Goal: Information Seeking & Learning: Learn about a topic

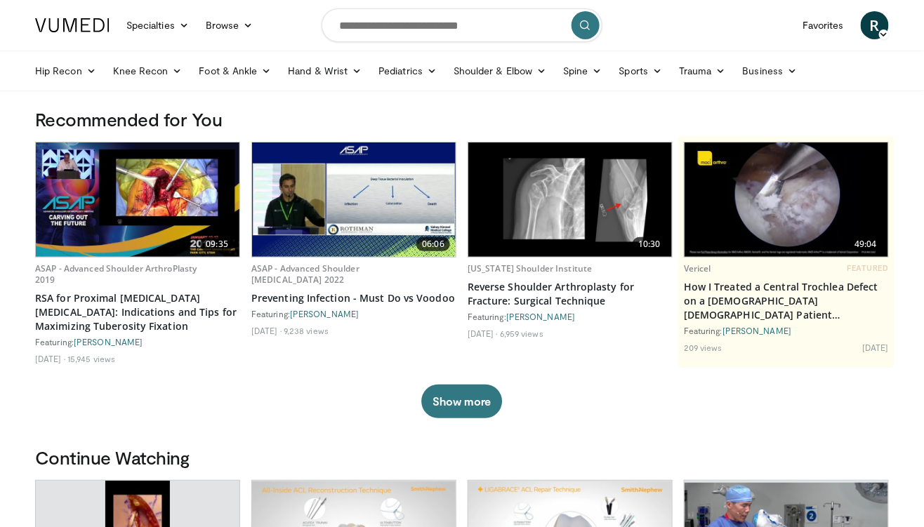
click at [139, 67] on link "Knee Recon" at bounding box center [148, 71] width 86 height 28
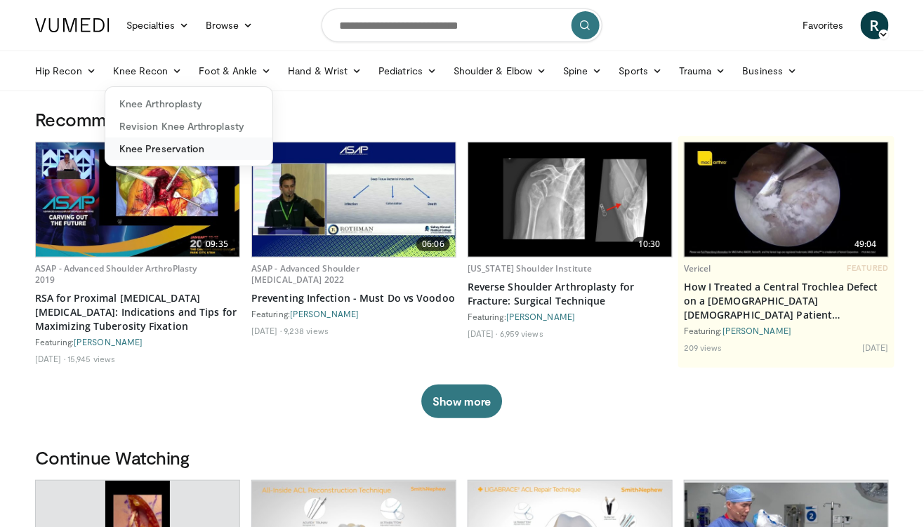
click at [134, 153] on link "Knee Preservation" at bounding box center [188, 149] width 167 height 22
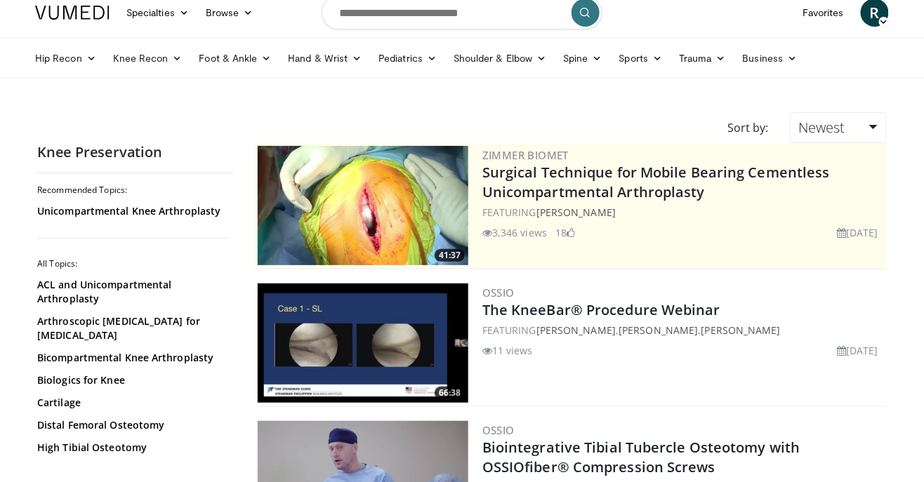
scroll to position [18, 0]
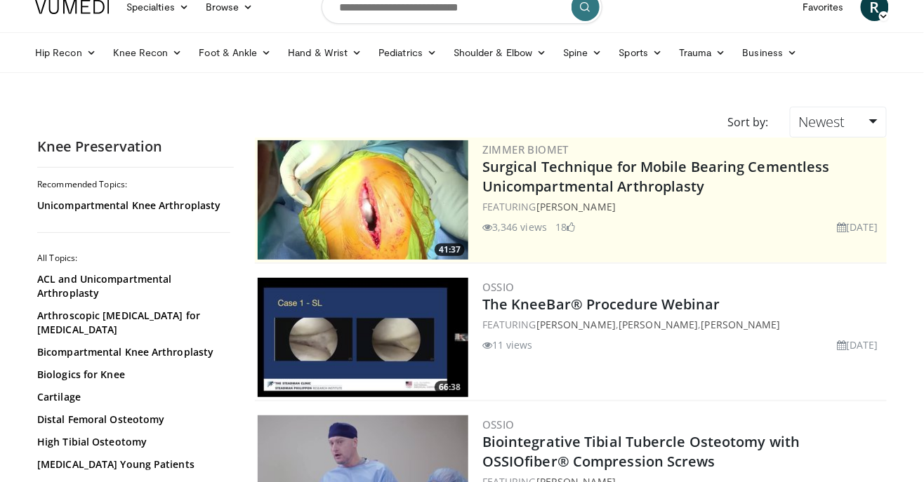
click at [664, 307] on link "The KneeBar® Procedure Webinar" at bounding box center [601, 304] width 238 height 19
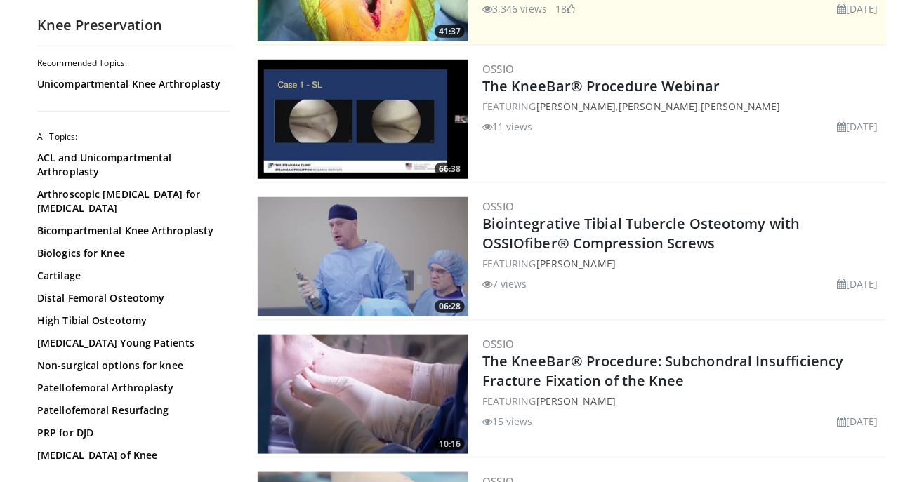
scroll to position [237, 0]
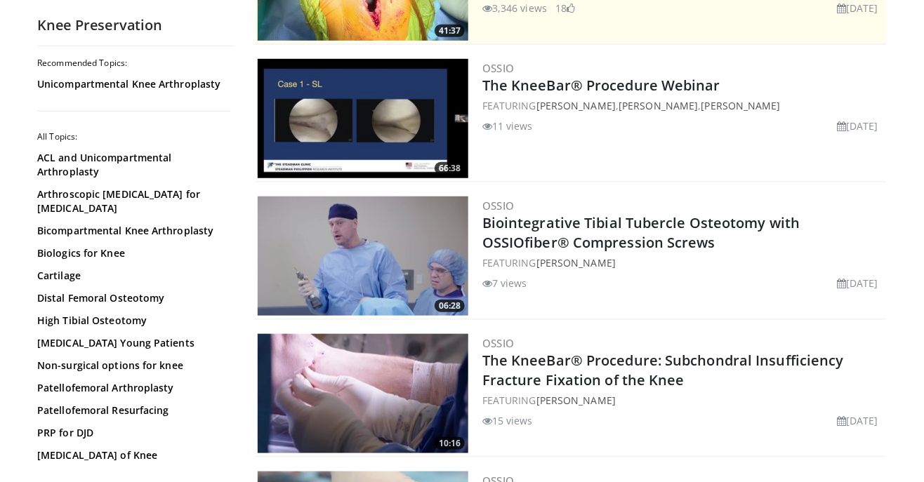
click at [680, 230] on link "Biointegrative Tibial Tubercle Osteotomy with OSSIOfiber® Compression Screws" at bounding box center [641, 232] width 318 height 39
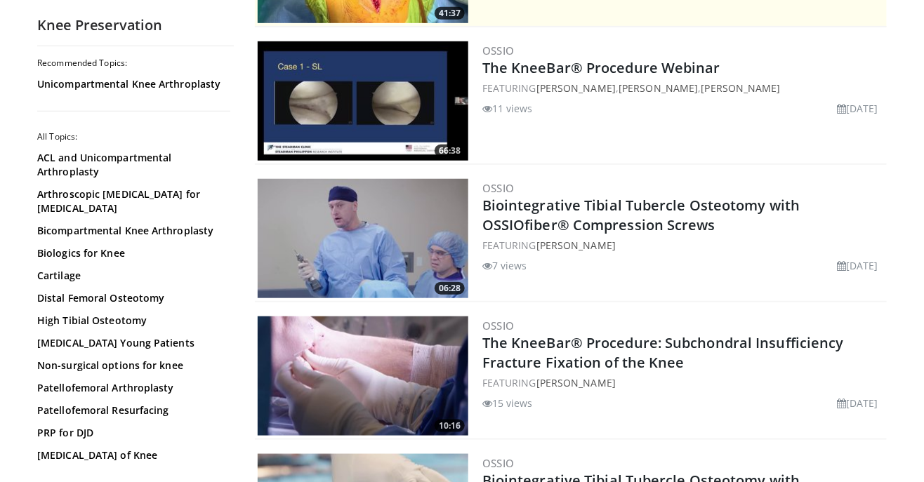
scroll to position [282, 0]
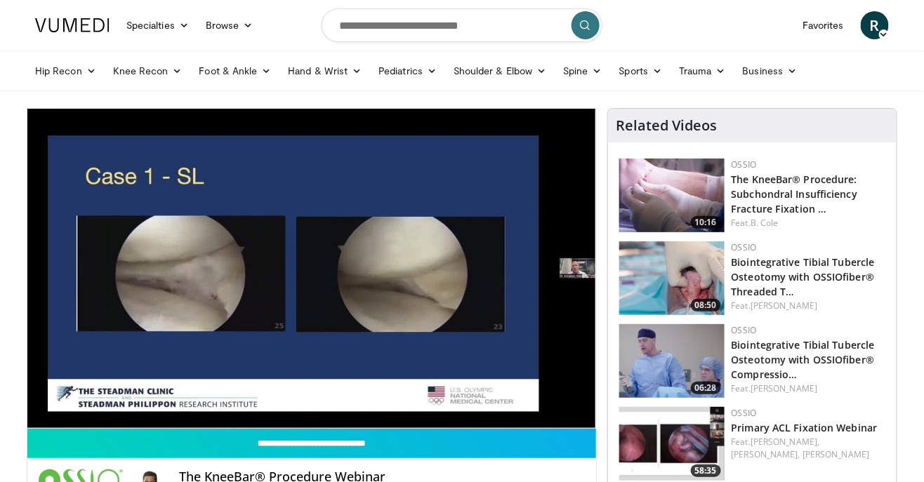
click at [119, 292] on div "10 seconds Tap to unmute" at bounding box center [311, 268] width 569 height 319
click at [493, 258] on div "10 seconds Tap to unmute" at bounding box center [311, 268] width 569 height 319
click at [496, 260] on div "10 seconds Tap to unmute" at bounding box center [311, 268] width 569 height 319
click at [473, 254] on div "10 seconds Tap to unmute" at bounding box center [311, 268] width 569 height 319
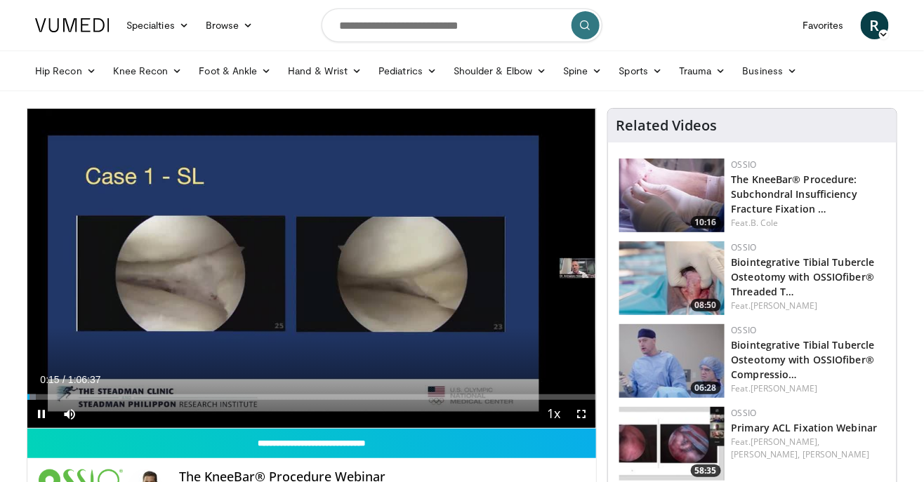
click at [473, 254] on div "10 seconds Tap to unmute" at bounding box center [311, 268] width 569 height 319
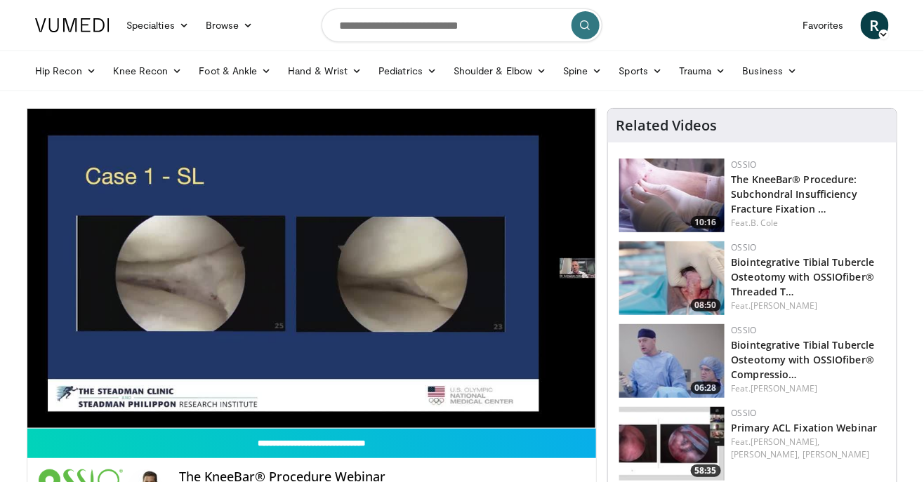
click at [497, 258] on div "10 seconds Tap to unmute" at bounding box center [311, 268] width 569 height 319
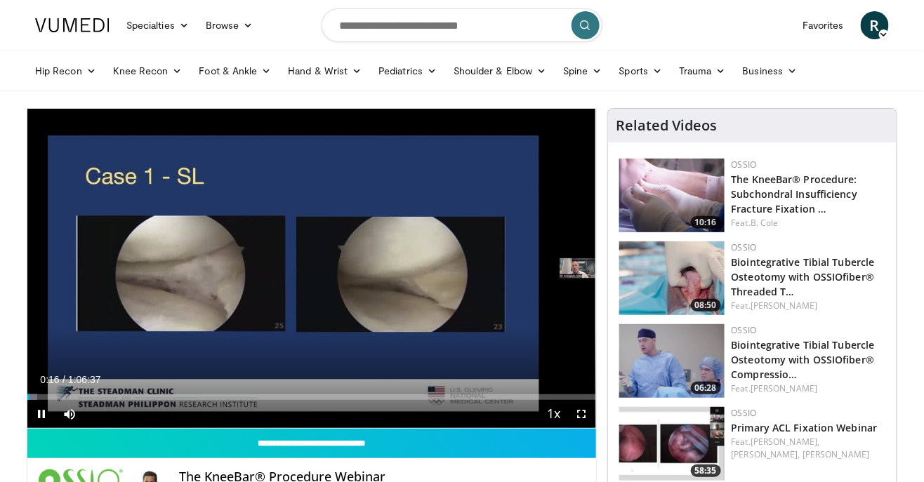
click at [498, 259] on div "10 seconds Tap to unmute" at bounding box center [311, 268] width 569 height 319
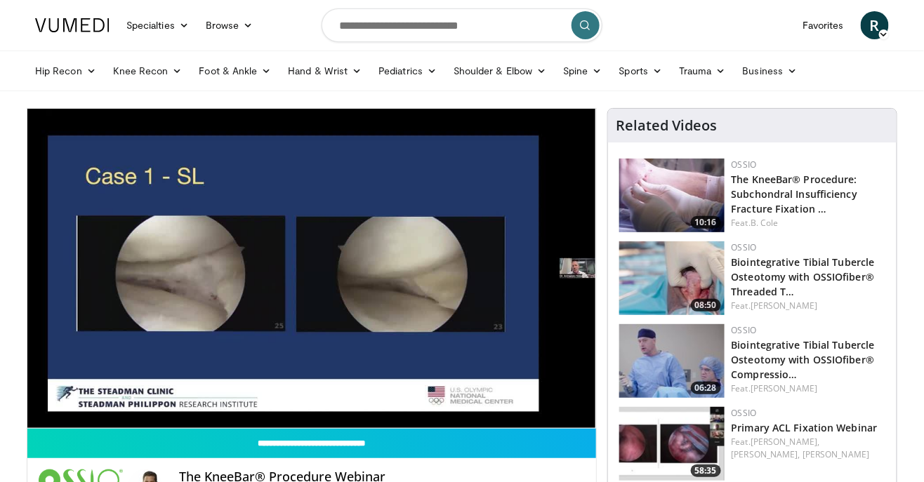
click at [497, 270] on div "10 seconds Tap to unmute" at bounding box center [311, 268] width 569 height 319
click at [503, 271] on div "10 seconds Tap to unmute" at bounding box center [311, 268] width 569 height 319
click at [492, 251] on div "10 seconds Tap to unmute" at bounding box center [311, 268] width 569 height 319
click at [501, 249] on div "10 seconds Tap to unmute" at bounding box center [311, 268] width 569 height 319
click at [515, 270] on div "10 seconds Tap to unmute" at bounding box center [311, 268] width 569 height 319
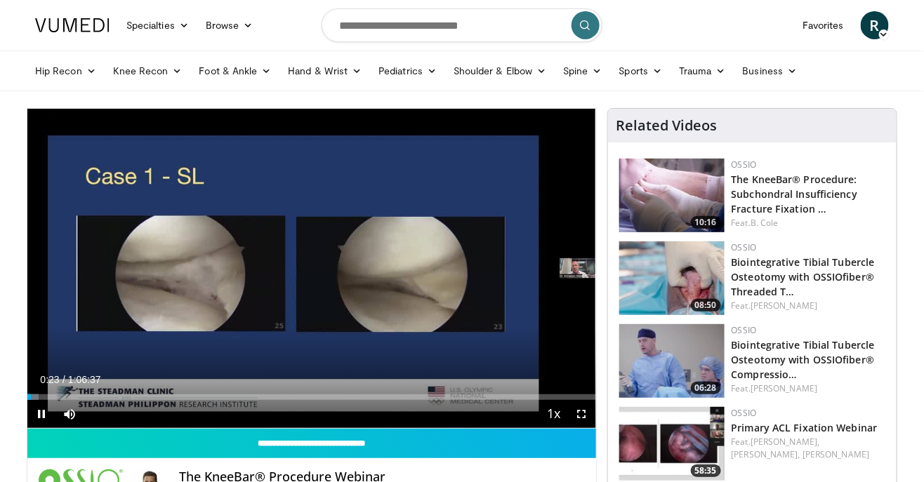
click at [508, 264] on div "10 seconds Tap to unmute" at bounding box center [311, 268] width 569 height 319
click at [515, 267] on div "10 seconds Tap to unmute" at bounding box center [311, 268] width 569 height 319
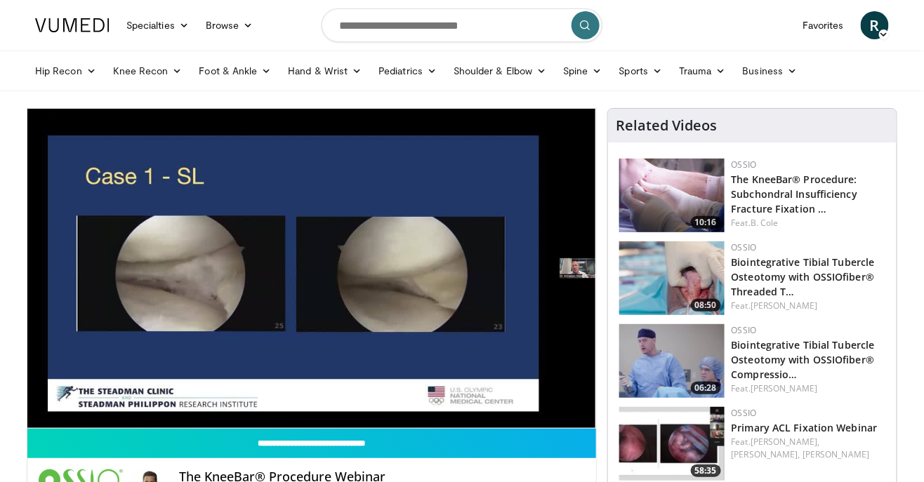
click at [524, 297] on div "10 seconds Tap to unmute" at bounding box center [311, 268] width 569 height 319
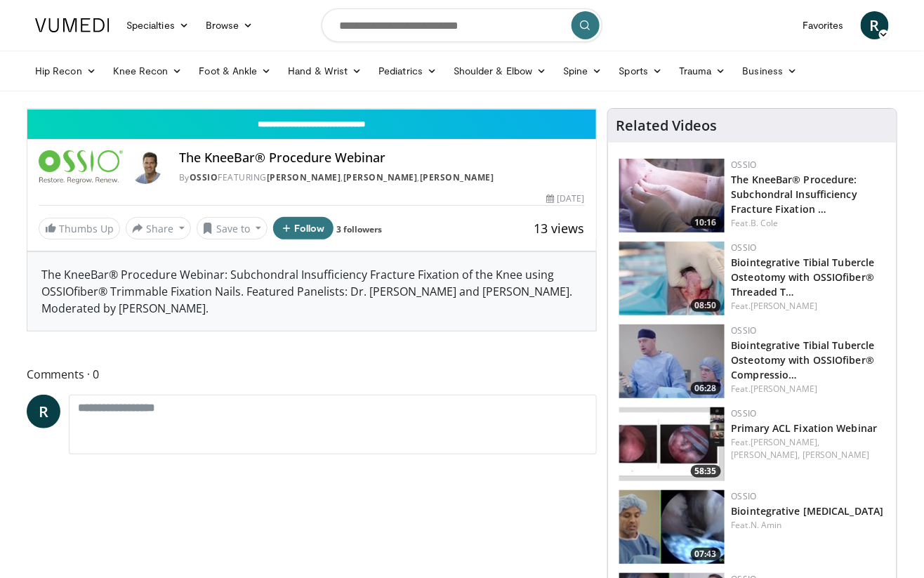
click at [596, 109] on div "10 seconds Tap to unmute" at bounding box center [311, 109] width 569 height 0
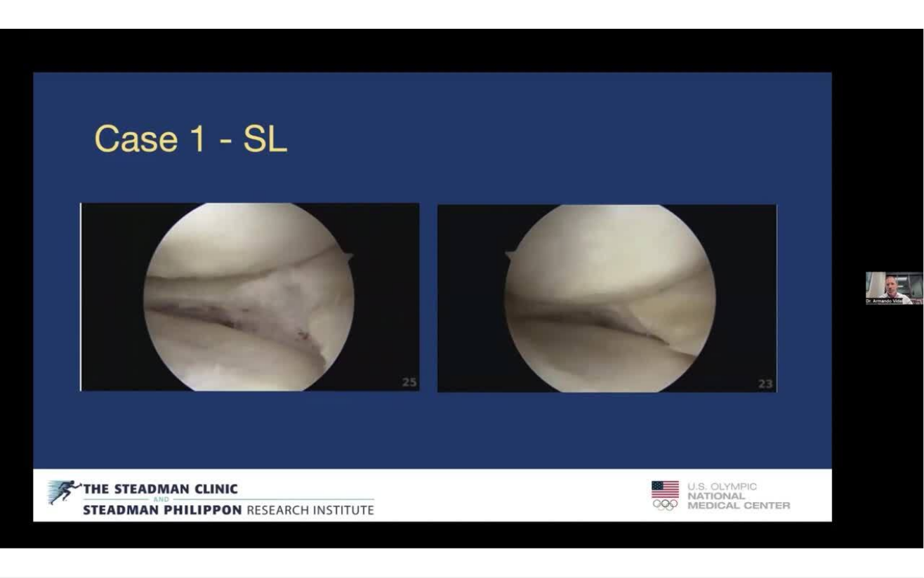
click at [684, 317] on div "10 seconds Tap to unmute" at bounding box center [462, 288] width 924 height 577
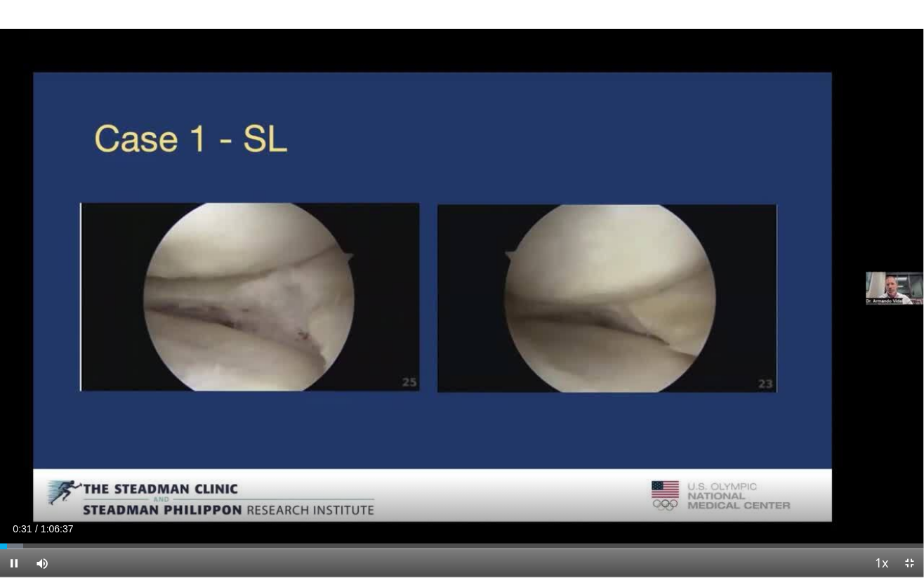
click at [691, 317] on div "10 seconds Tap to unmute" at bounding box center [462, 288] width 924 height 577
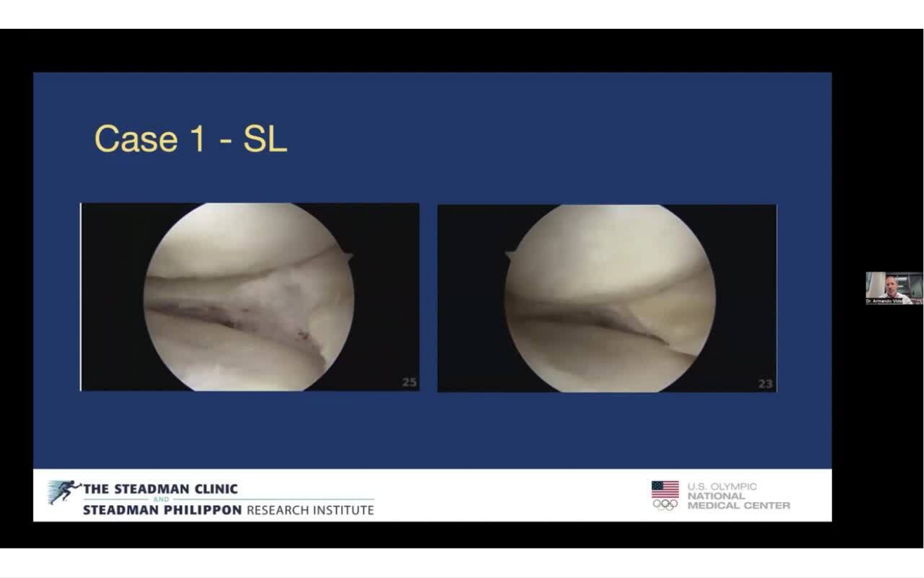
click at [734, 315] on div "10 seconds Tap to unmute" at bounding box center [462, 288] width 924 height 577
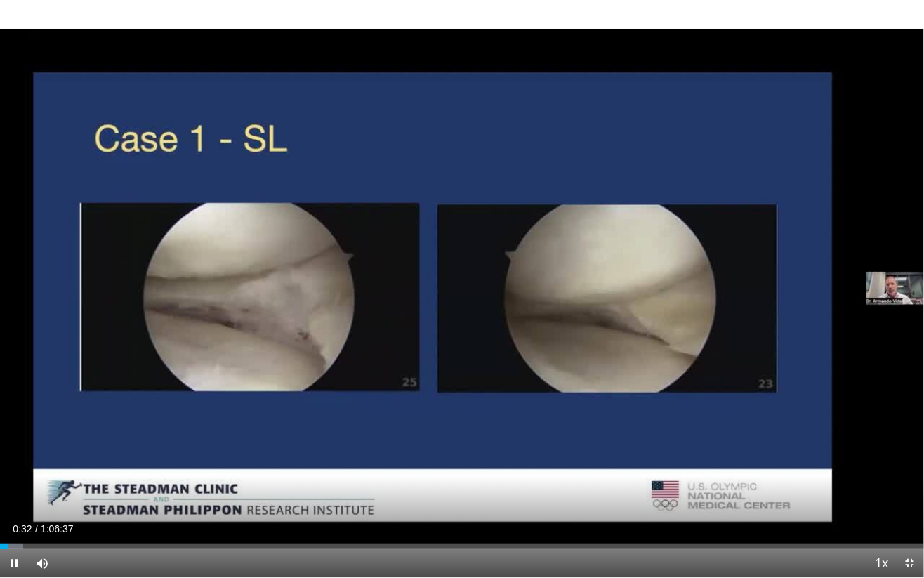
click at [739, 312] on div "10 seconds Tap to unmute" at bounding box center [462, 288] width 924 height 577
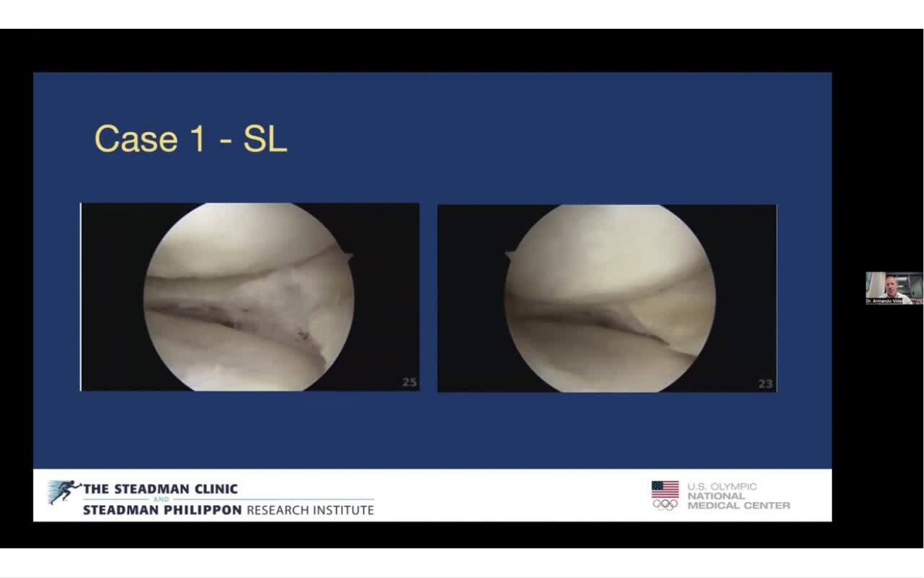
click at [748, 310] on div "10 seconds Tap to unmute" at bounding box center [462, 288] width 924 height 577
click at [65, 435] on div "10 seconds Tap to unmute" at bounding box center [462, 288] width 924 height 577
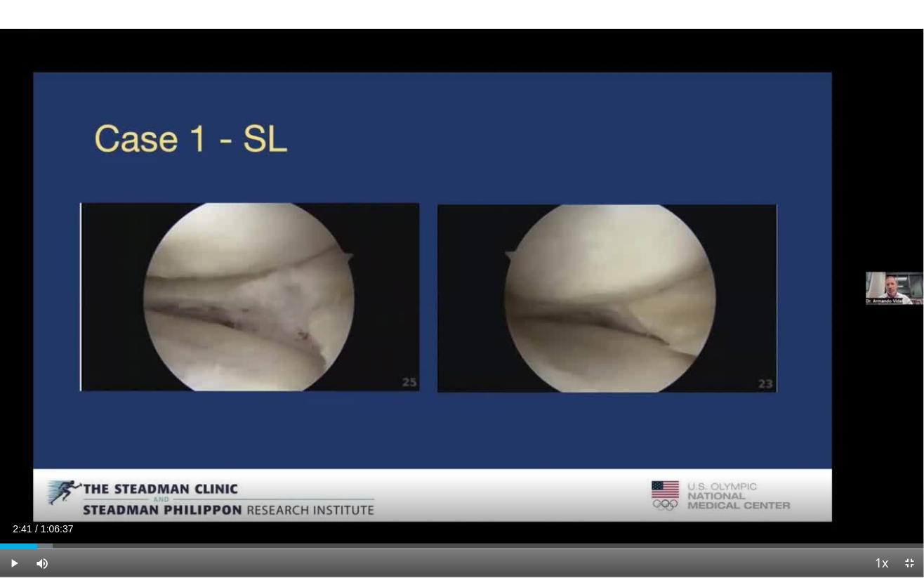
click at [131, 330] on div "10 seconds Tap to unmute" at bounding box center [462, 288] width 924 height 577
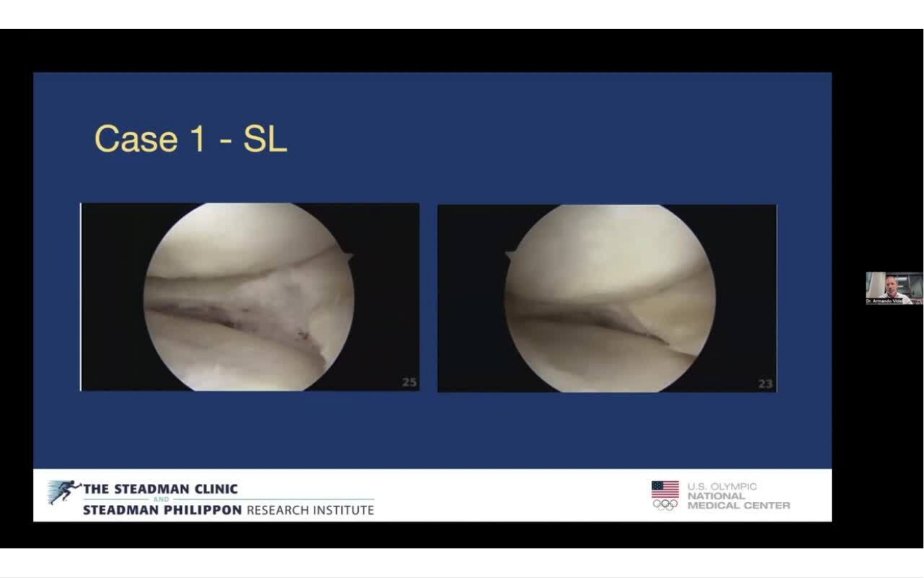
click at [254, 340] on div "10 seconds Tap to unmute" at bounding box center [462, 288] width 924 height 577
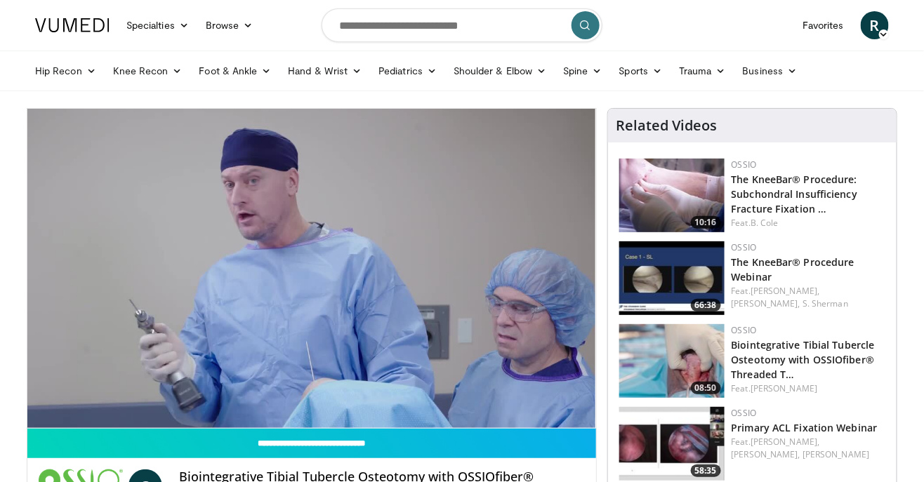
click at [524, 306] on div "10 seconds Tap to unmute" at bounding box center [311, 268] width 569 height 319
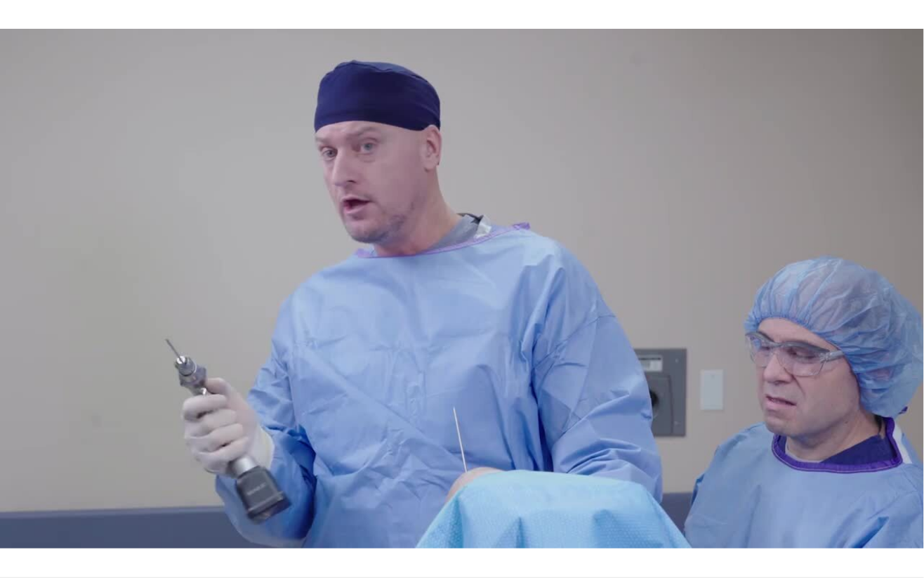
click at [800, 463] on div "10 seconds Tap to unmute" at bounding box center [462, 288] width 924 height 577
click at [790, 461] on div "10 seconds Tap to unmute" at bounding box center [462, 288] width 924 height 577
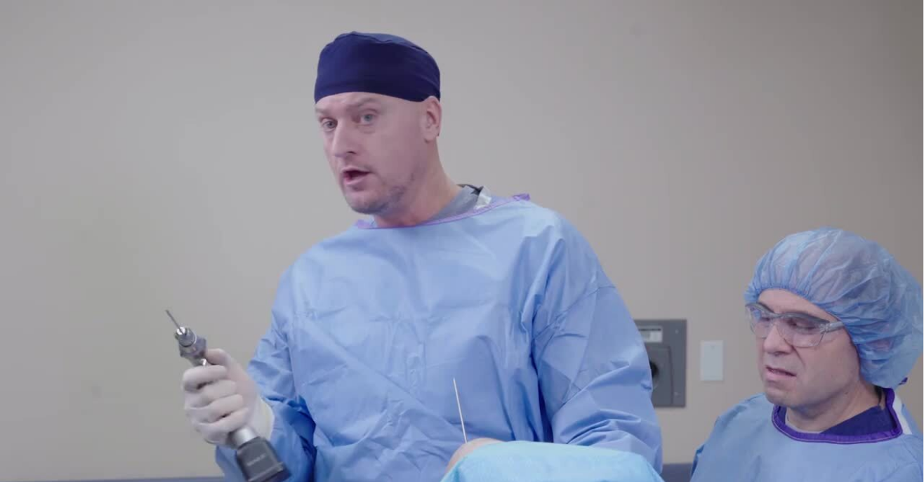
scroll to position [128, 0]
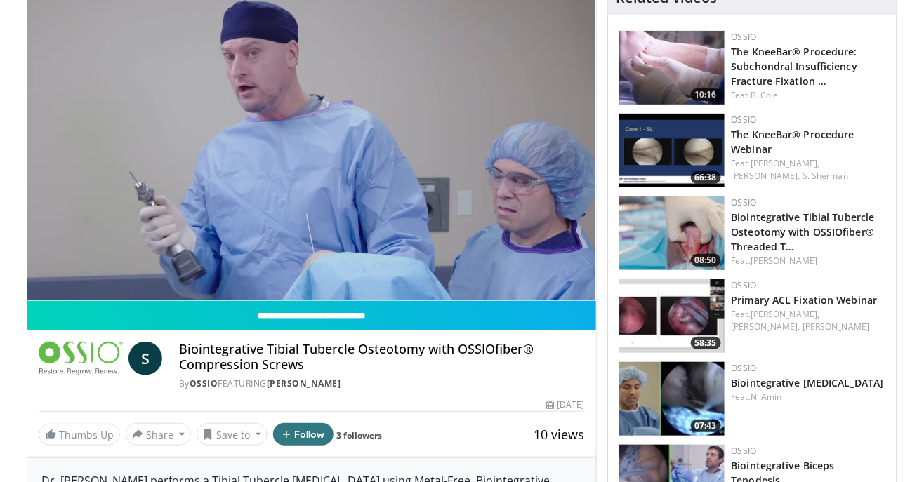
click at [843, 301] on link "Primary ACL Fixation Webinar" at bounding box center [805, 299] width 146 height 13
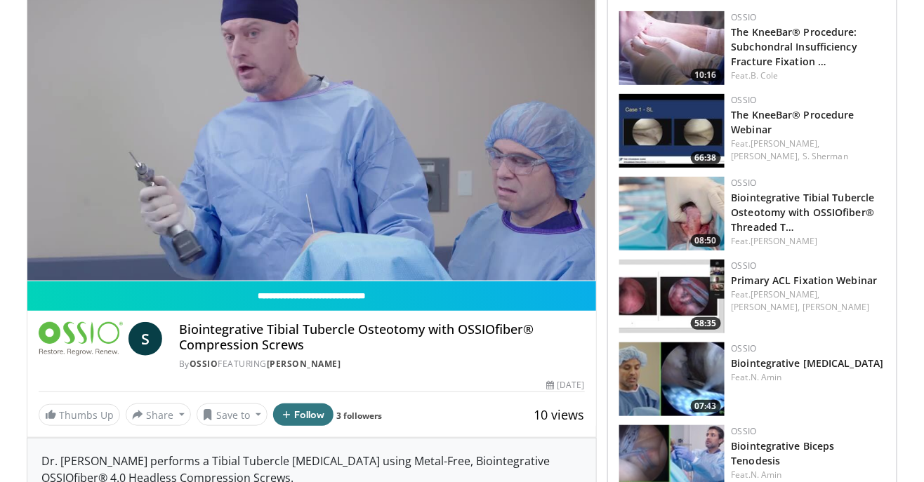
scroll to position [173, 0]
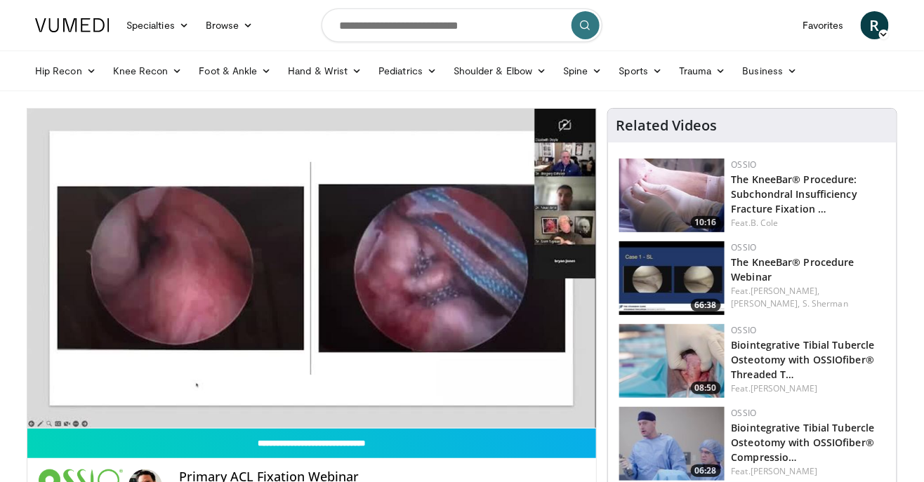
click at [114, 291] on div "10 seconds Tap to unmute" at bounding box center [311, 268] width 569 height 319
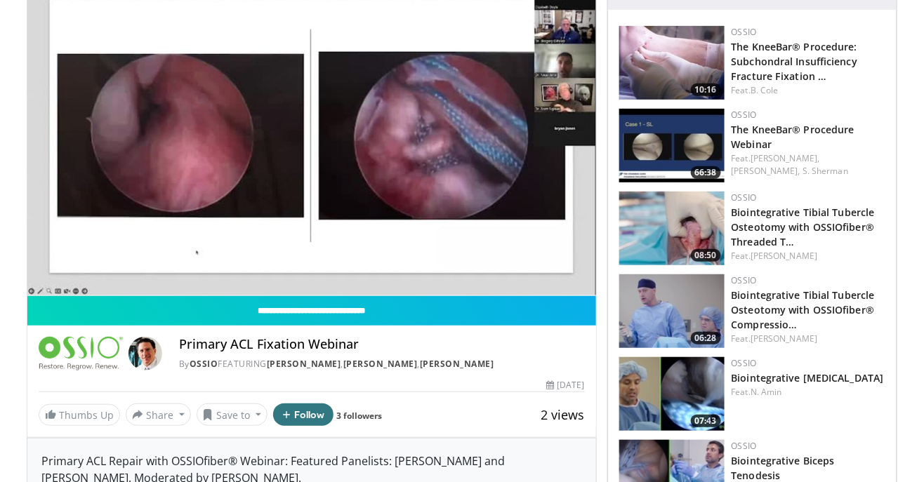
scroll to position [133, 0]
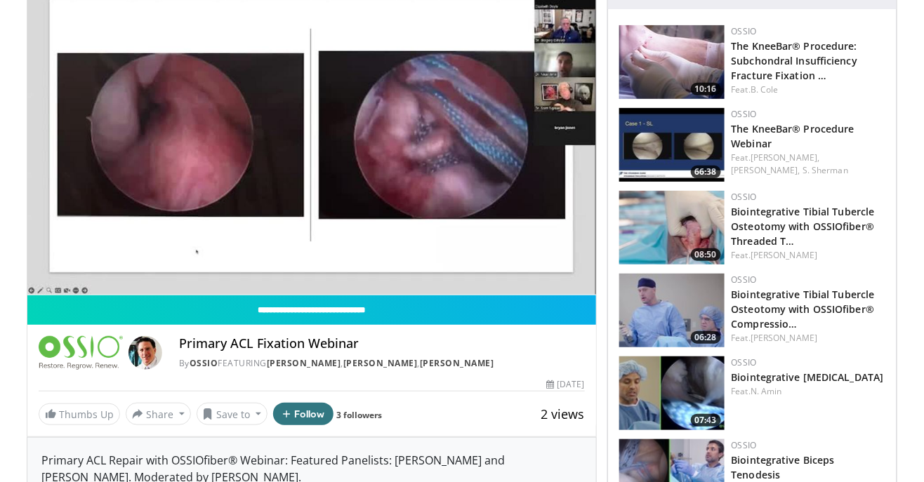
click at [818, 381] on link "Biointegrative [MEDICAL_DATA]" at bounding box center [808, 377] width 152 height 13
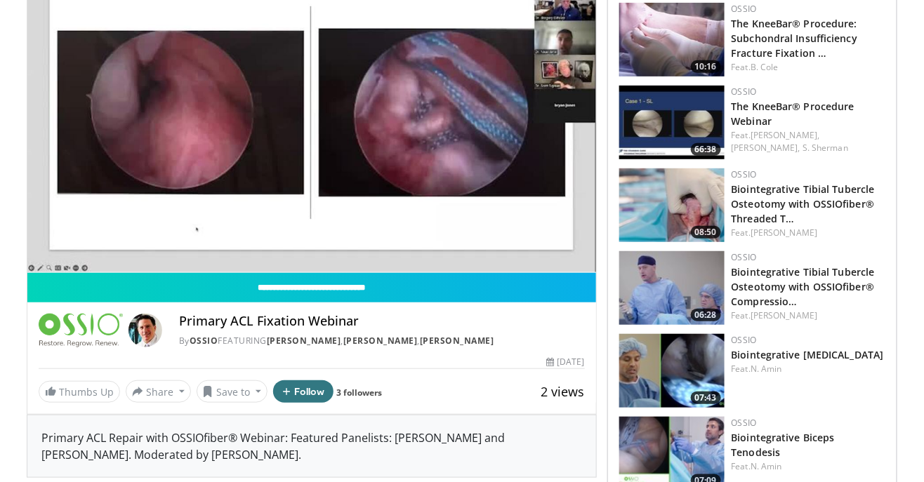
scroll to position [178, 0]
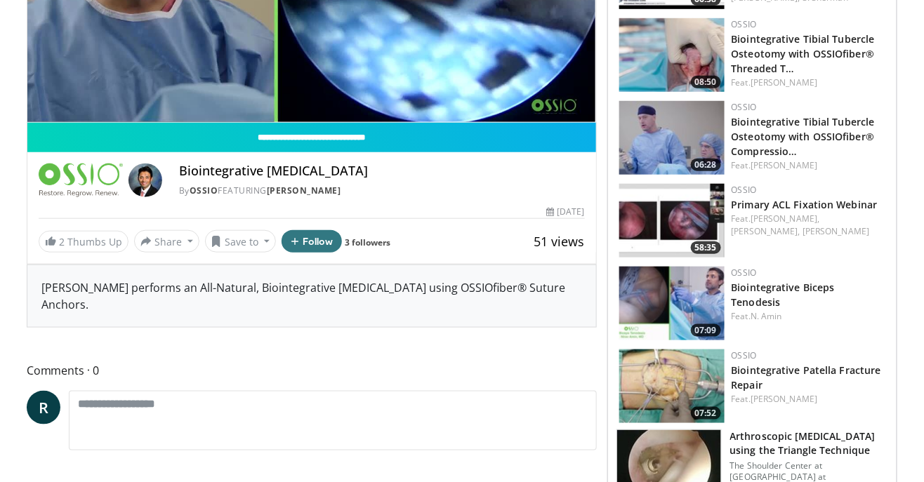
scroll to position [306, 0]
click at [832, 444] on h3 "Arthroscopic [MEDICAL_DATA] using the Triangle Technique" at bounding box center [809, 444] width 158 height 28
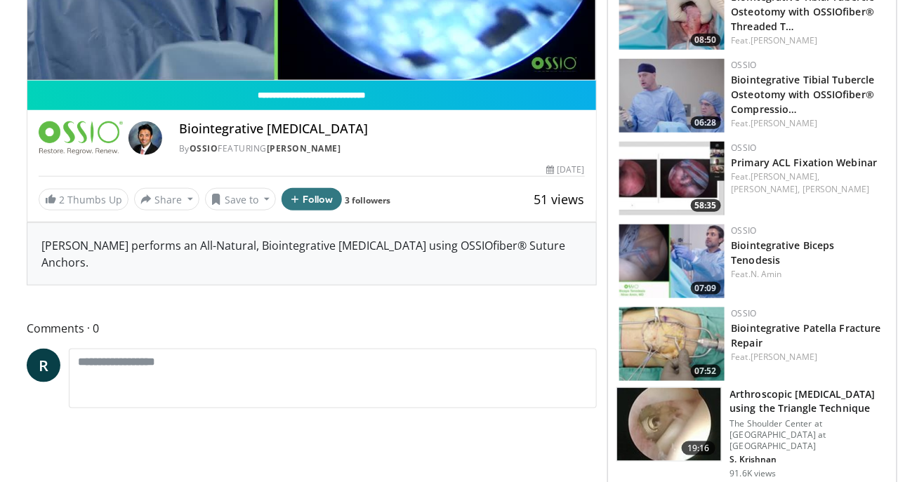
scroll to position [351, 0]
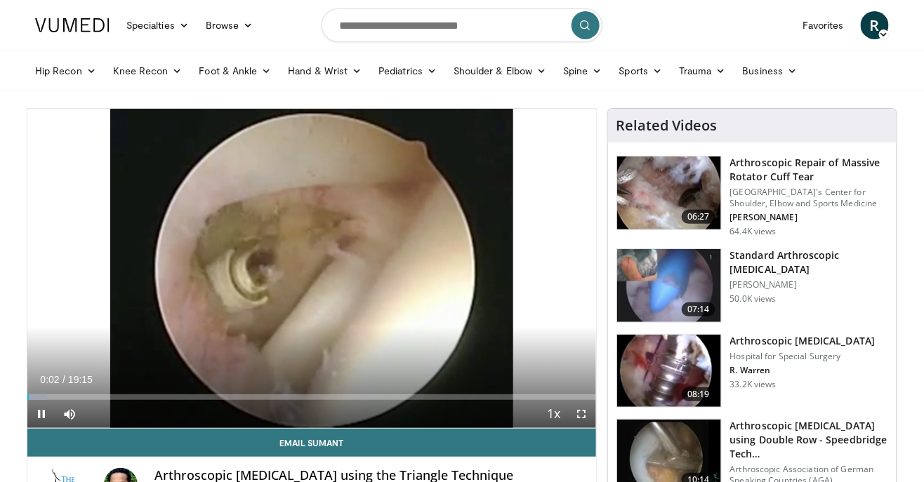
click at [585, 414] on div "10 seconds Tap to unmute" at bounding box center [311, 268] width 569 height 319
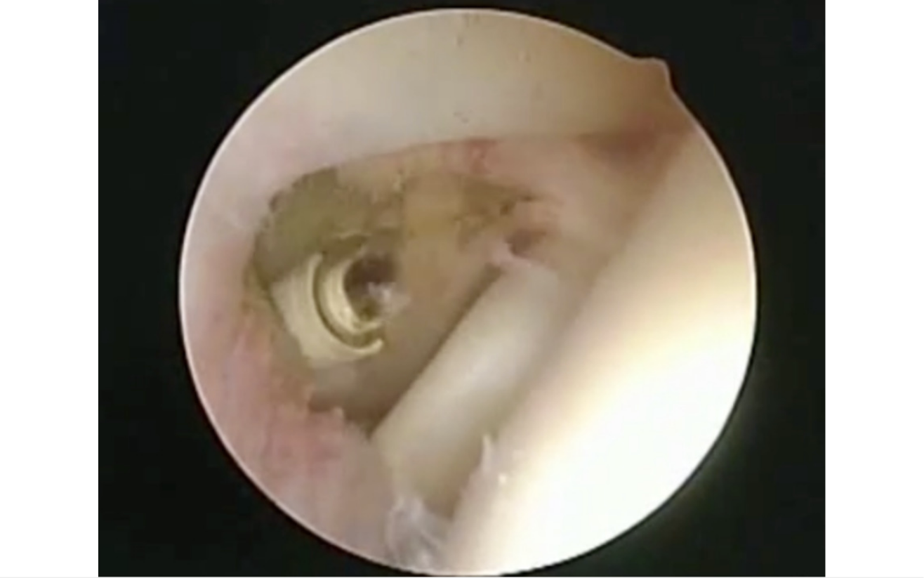
click at [618, 427] on div "10 seconds Tap to unmute" at bounding box center [462, 288] width 924 height 577
click at [56, 482] on div "10 seconds Tap to unmute" at bounding box center [462, 288] width 924 height 577
click at [49, 459] on div "10 seconds Tap to unmute" at bounding box center [462, 288] width 924 height 577
